Goal: Find contact information: Find contact information

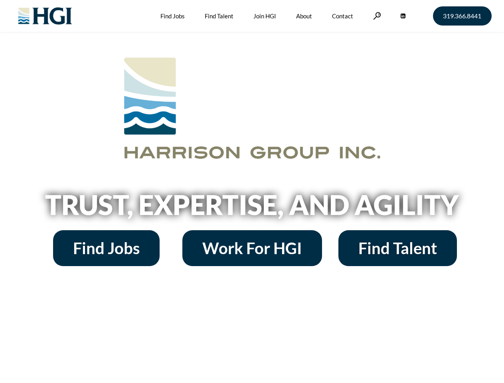
click at [252, 192] on h2 "Trust, Expertise, and Agility" at bounding box center [252, 204] width 455 height 27
click at [376, 16] on link at bounding box center [377, 16] width 8 height 8
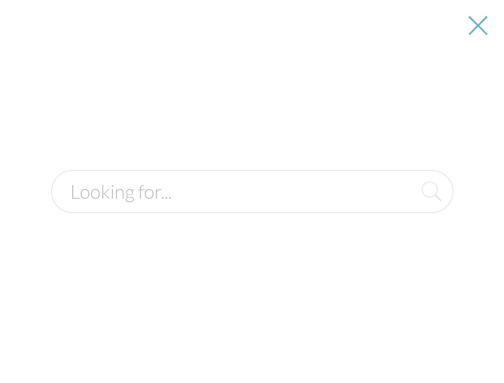
click at [252, 207] on h2 "Trust, Expertise, and Agility" at bounding box center [252, 204] width 455 height 27
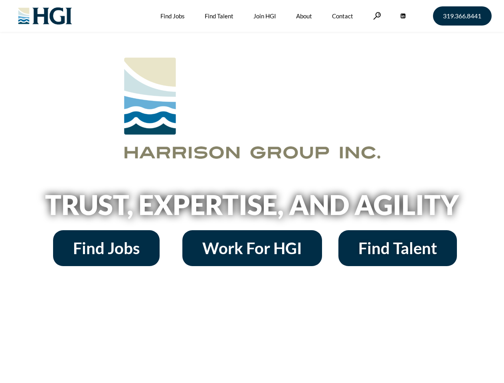
click at [252, 192] on h2 "Trust, Expertise, and Agility" at bounding box center [252, 204] width 455 height 27
click at [376, 16] on link at bounding box center [377, 16] width 8 height 8
